Goal: Task Accomplishment & Management: Use online tool/utility

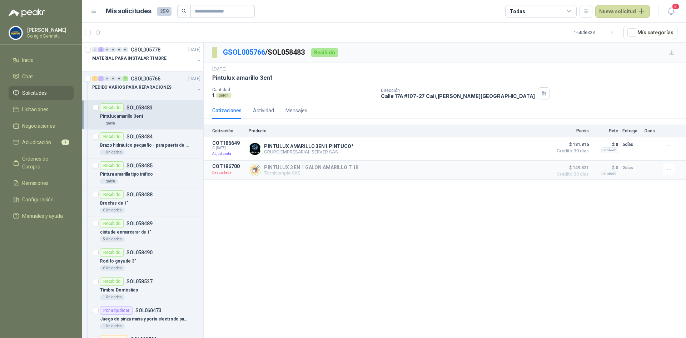
click at [58, 89] on li "Solicitudes" at bounding box center [41, 93] width 56 height 8
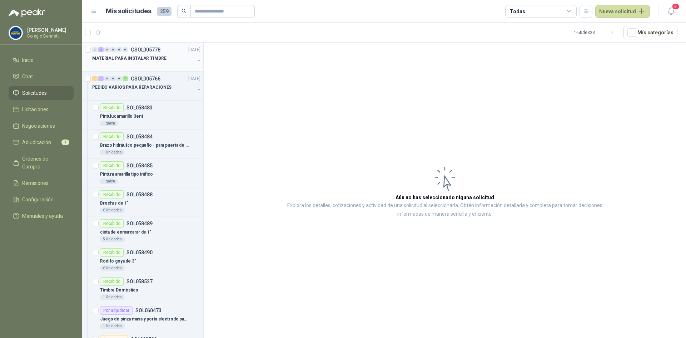
click at [133, 59] on p "MATERIAL PARA INSTALAR TIMBRE" at bounding box center [129, 58] width 74 height 7
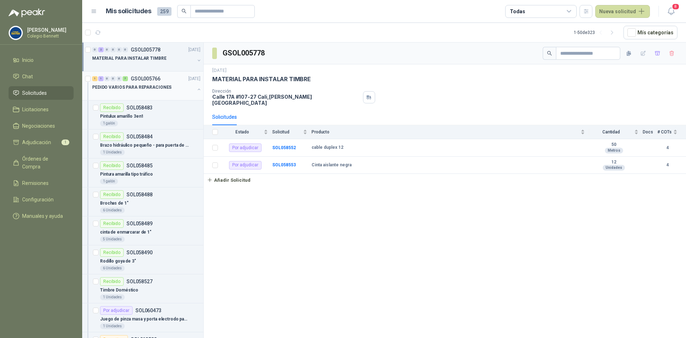
click at [160, 83] on div "PEDIDO VARIOS PARA REPARACIONES" at bounding box center [143, 87] width 103 height 9
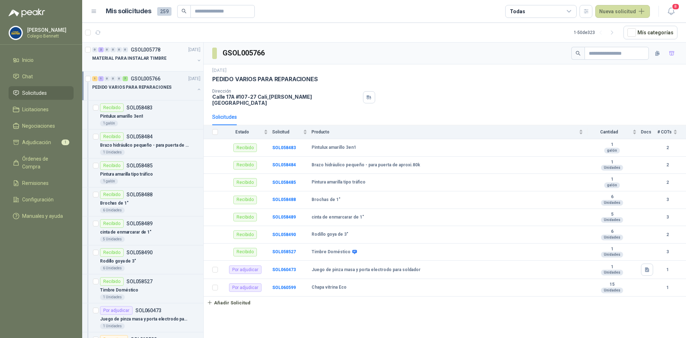
click at [158, 56] on p "MATERIAL PARA INSTALAR TIMBRE" at bounding box center [129, 58] width 74 height 7
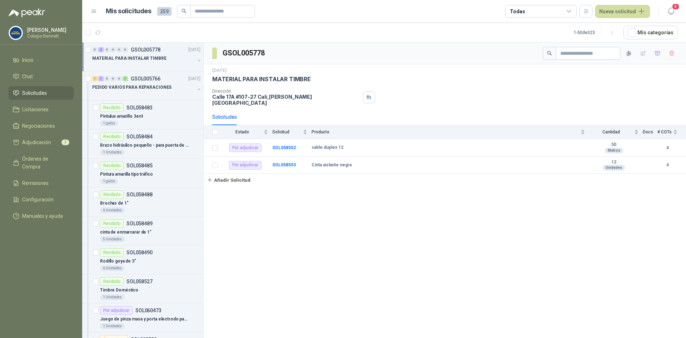
click at [197, 58] on div "0 2 0 0 0 0 GSOL005778 [DATE] MATERIAL PARA INSTALAR TIMBRE" at bounding box center [142, 57] width 121 height 29
click at [196, 59] on button "button" at bounding box center [199, 61] width 6 height 6
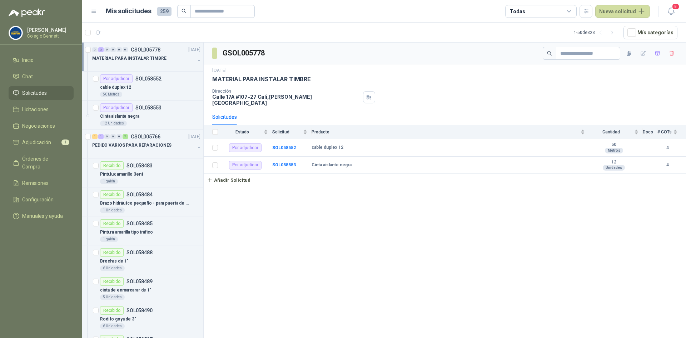
click at [196, 59] on button "button" at bounding box center [199, 61] width 6 height 6
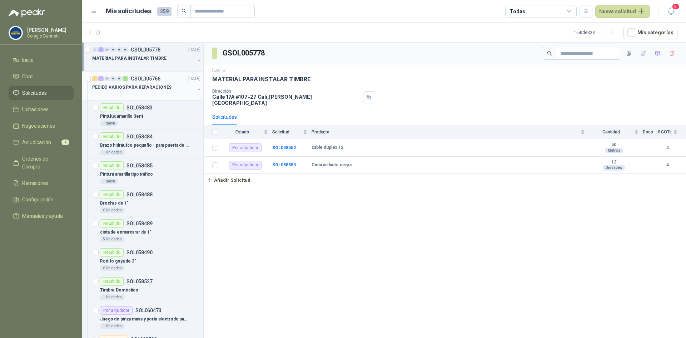
click at [164, 95] on div at bounding box center [143, 95] width 103 height 6
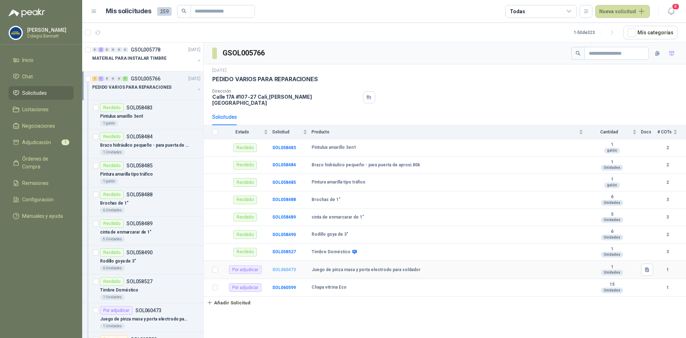
click at [282, 267] on b "SOL060473" at bounding box center [284, 269] width 24 height 5
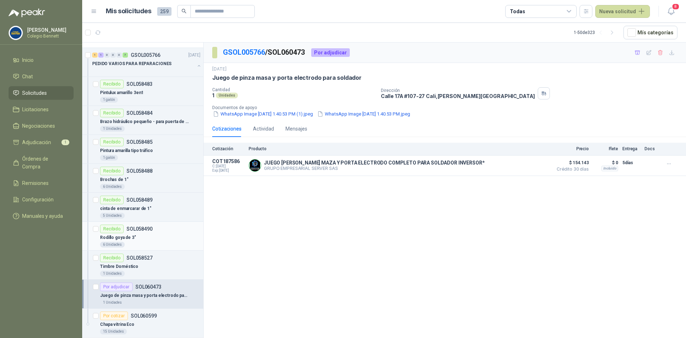
scroll to position [36, 0]
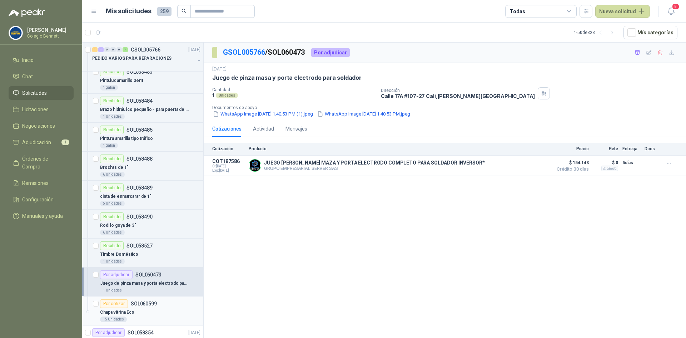
click at [161, 304] on div "Por cotizar SOL060599" at bounding box center [150, 303] width 100 height 9
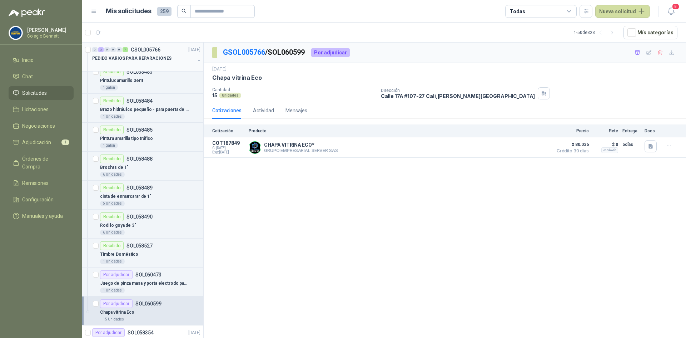
click at [165, 62] on div "PEDIDO VARIOS PARA REPARACIONES" at bounding box center [143, 58] width 103 height 9
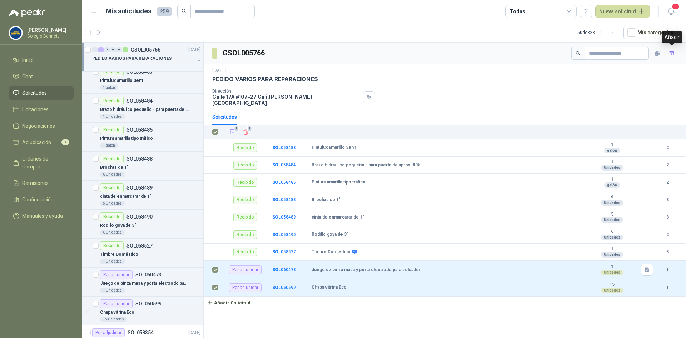
click at [679, 51] on div "GSOL005766" at bounding box center [445, 54] width 483 height 22
click at [46, 140] on span "Adjudicación" at bounding box center [36, 142] width 29 height 8
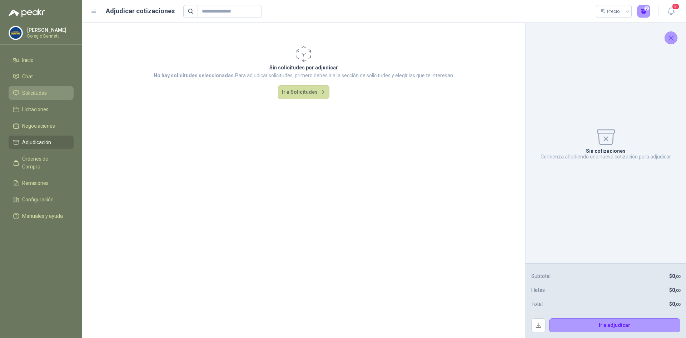
click at [41, 95] on span "Solicitudes" at bounding box center [34, 93] width 25 height 8
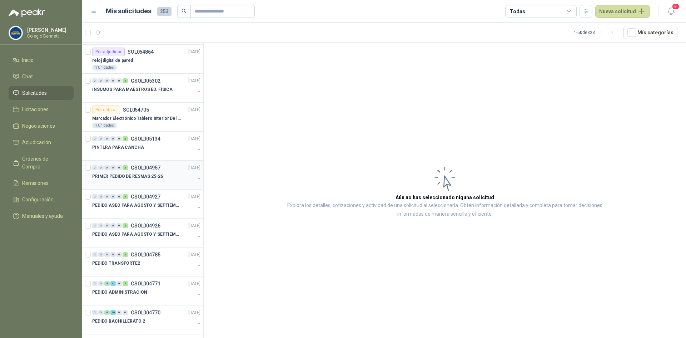
scroll to position [786, 0]
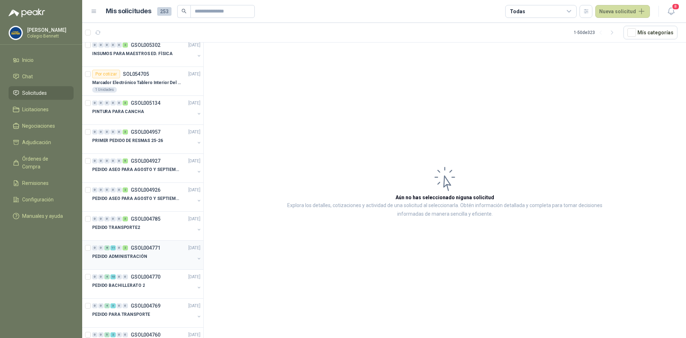
click at [159, 254] on div "PEDIDO ADMINISTRACIÓN" at bounding box center [143, 256] width 103 height 9
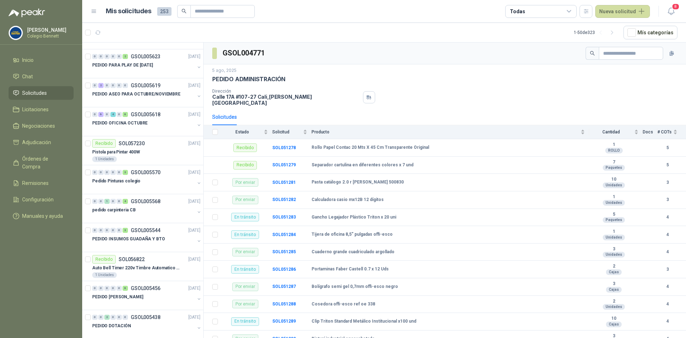
scroll to position [179, 0]
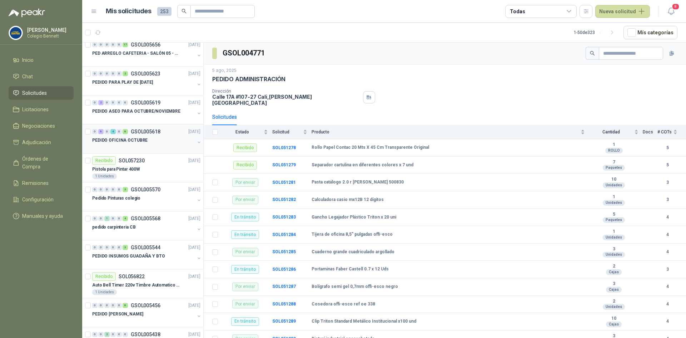
click at [151, 138] on div "PEDIDO OFICINA OCTUBRE" at bounding box center [143, 140] width 103 height 9
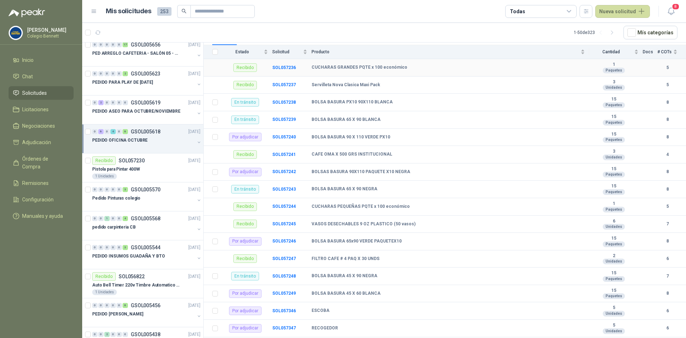
scroll to position [84, 0]
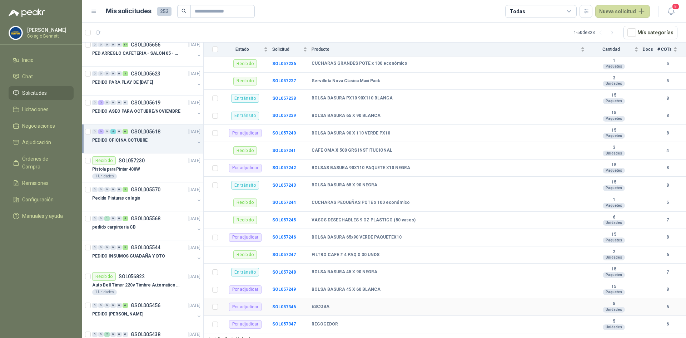
click at [320, 304] on b "ESCOBA" at bounding box center [321, 307] width 18 height 6
click at [287, 304] on b "SOL057346" at bounding box center [284, 306] width 24 height 5
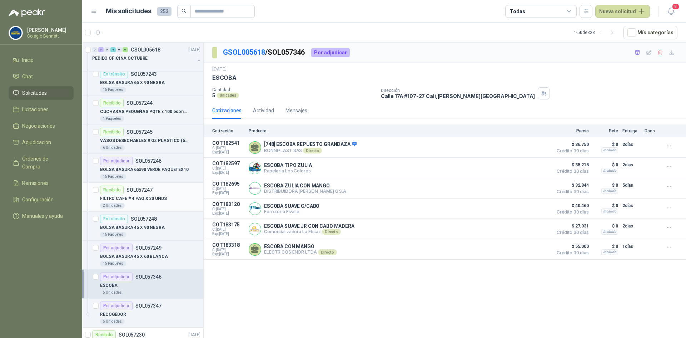
scroll to position [536, 0]
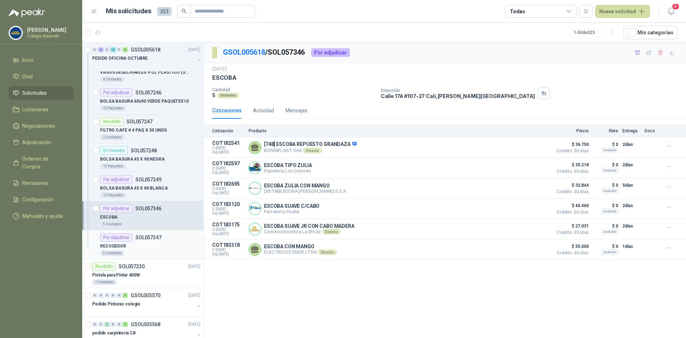
click at [154, 245] on div "RECOGEDOR" at bounding box center [150, 246] width 100 height 9
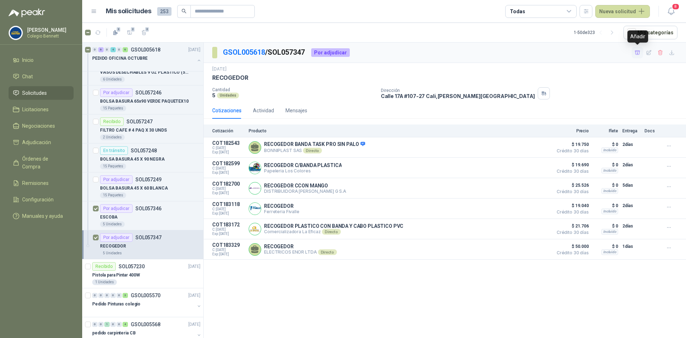
click at [638, 49] on button "button" at bounding box center [637, 52] width 11 height 11
drag, startPoint x: 536, startPoint y: 95, endPoint x: 553, endPoint y: 90, distance: 17.9
click at [538, 94] on div "Dirección [STREET_ADDRESS][PERSON_NAME]" at bounding box center [532, 93] width 302 height 12
click at [635, 50] on icon "button" at bounding box center [638, 53] width 6 height 6
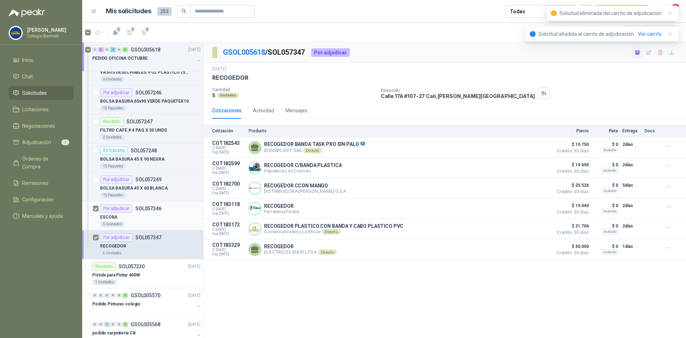
click at [169, 218] on div "ESCOBA" at bounding box center [150, 217] width 100 height 9
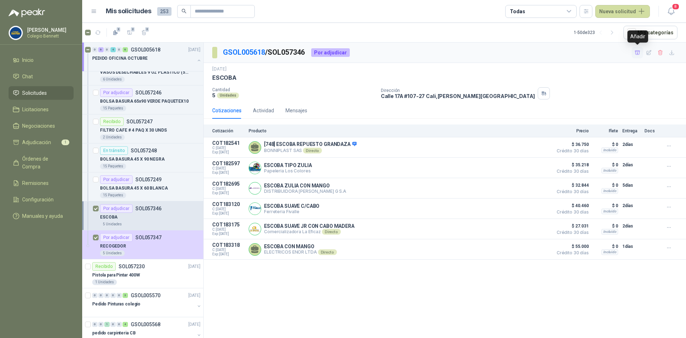
click at [637, 50] on icon "button" at bounding box center [638, 53] width 6 height 6
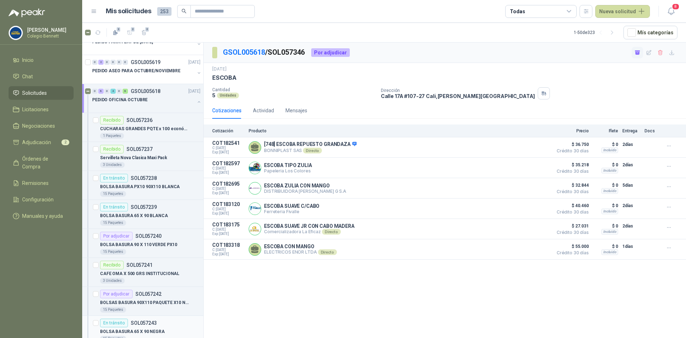
scroll to position [214, 0]
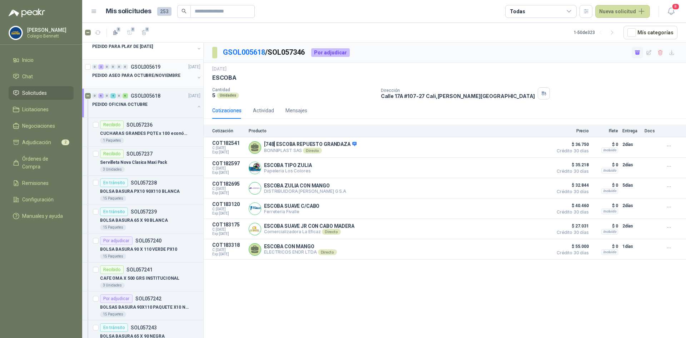
click at [150, 70] on div "0 2 0 0 0 0 GSOL005619 [DATE]" at bounding box center [147, 67] width 110 height 9
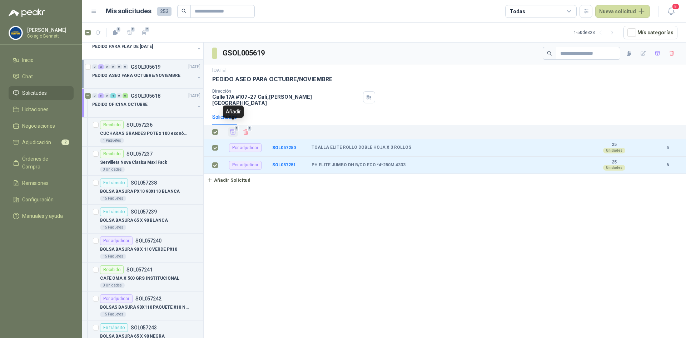
click at [234, 129] on icon "Añadir" at bounding box center [233, 132] width 6 height 6
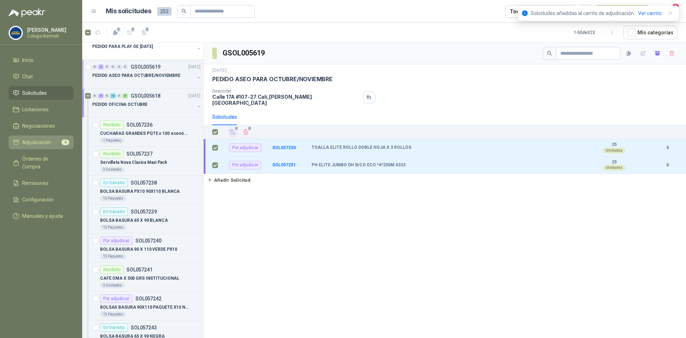
click at [44, 136] on link "Adjudicación 4" at bounding box center [41, 142] width 65 height 14
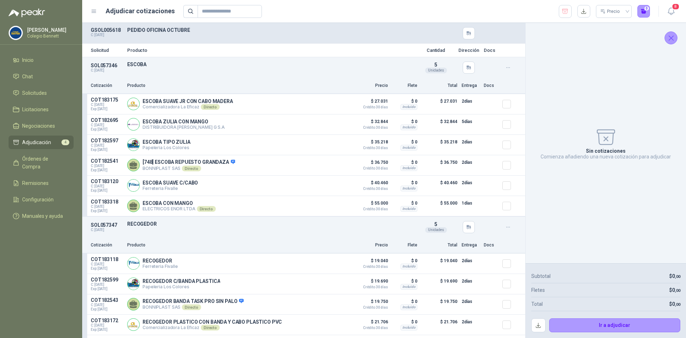
click at [187, 71] on div "SOL057346 C: [DATE] ESCOBA Detalles 5 Unidades" at bounding box center [303, 67] width 443 height 21
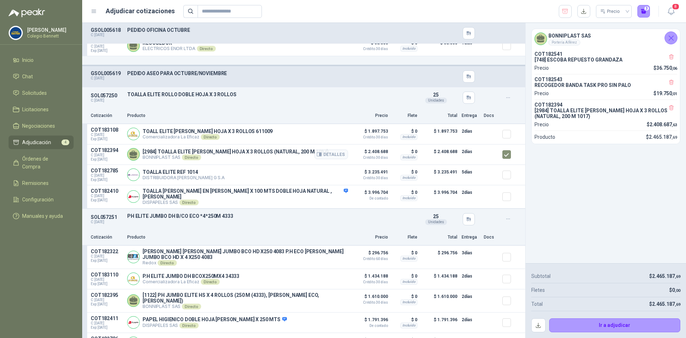
scroll to position [337, 0]
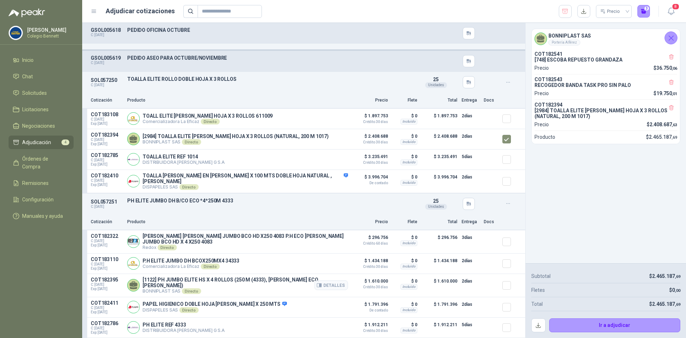
click at [507, 285] on div at bounding box center [510, 285] width 14 height 17
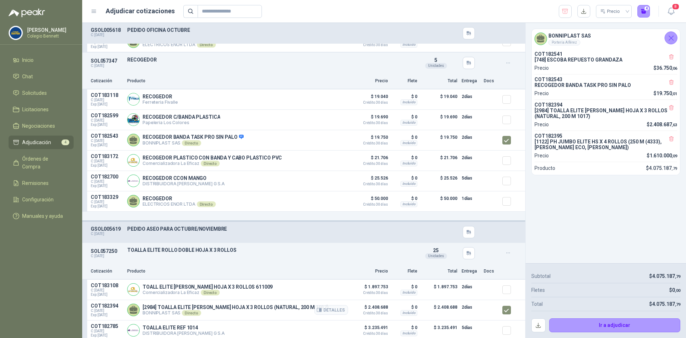
scroll to position [158, 0]
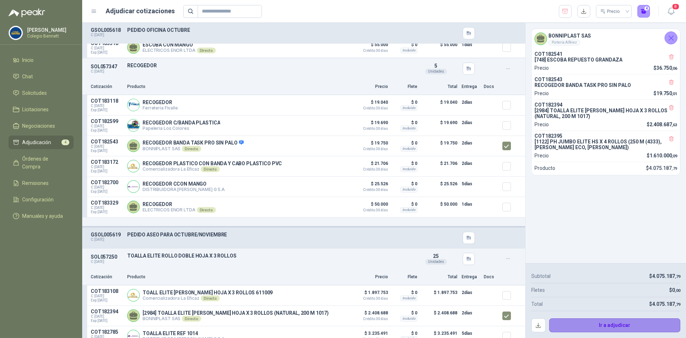
click at [608, 324] on button "Ir a adjudicar" at bounding box center [615, 325] width 132 height 14
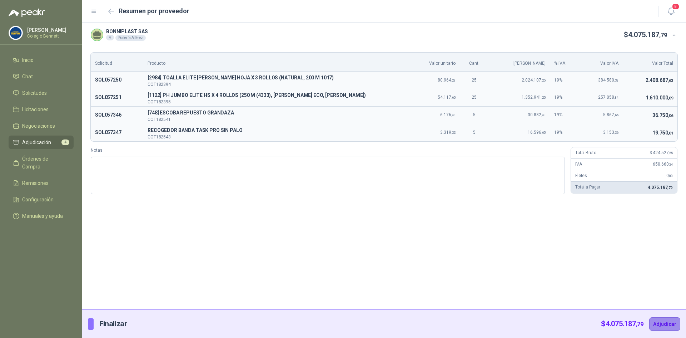
click at [677, 320] on button "Adjudicar" at bounding box center [665, 324] width 31 height 14
